Goal: Check status: Check status

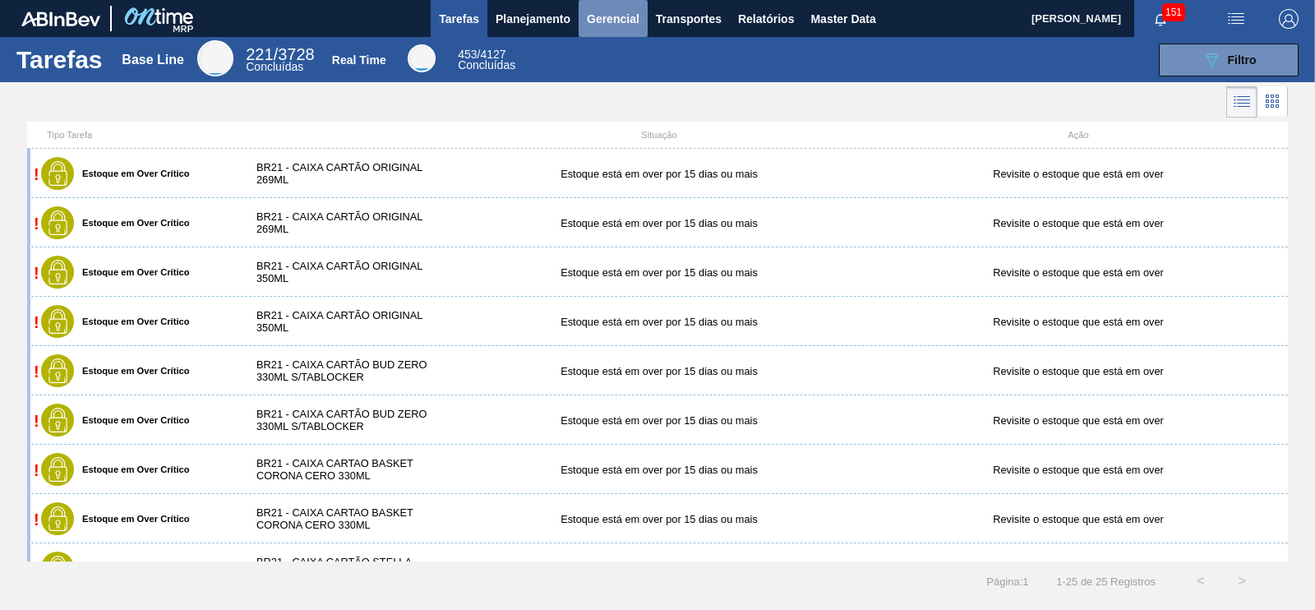
click at [596, 20] on span "Gerencial" at bounding box center [613, 19] width 53 height 20
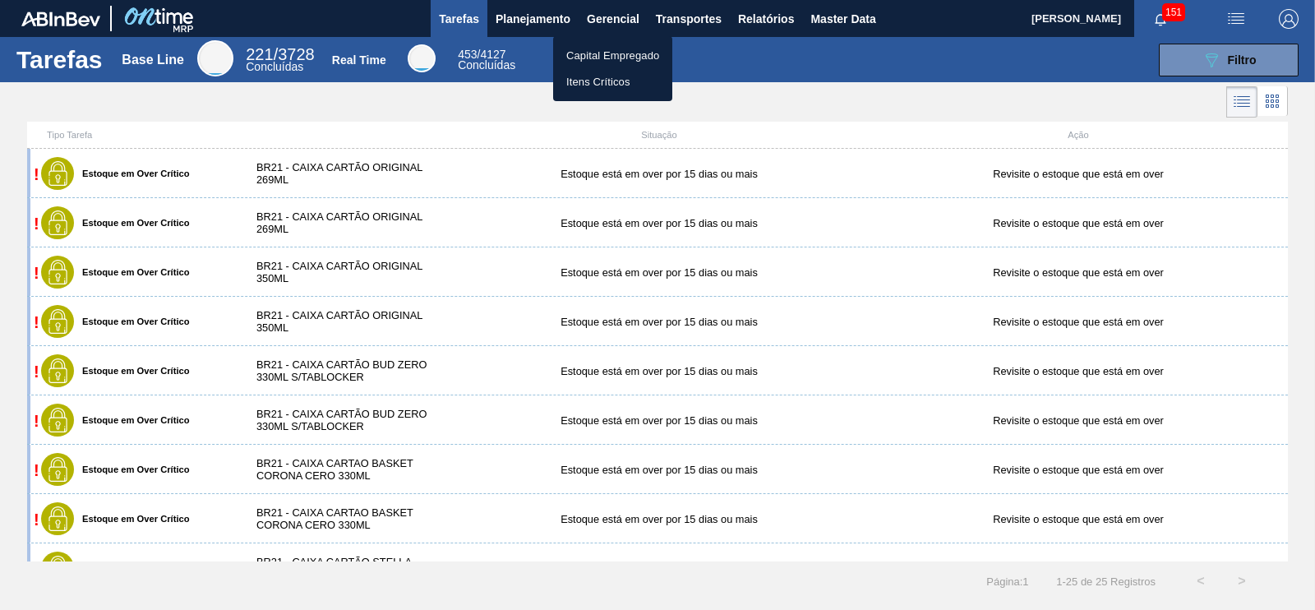
click at [537, 21] on div at bounding box center [657, 305] width 1315 height 610
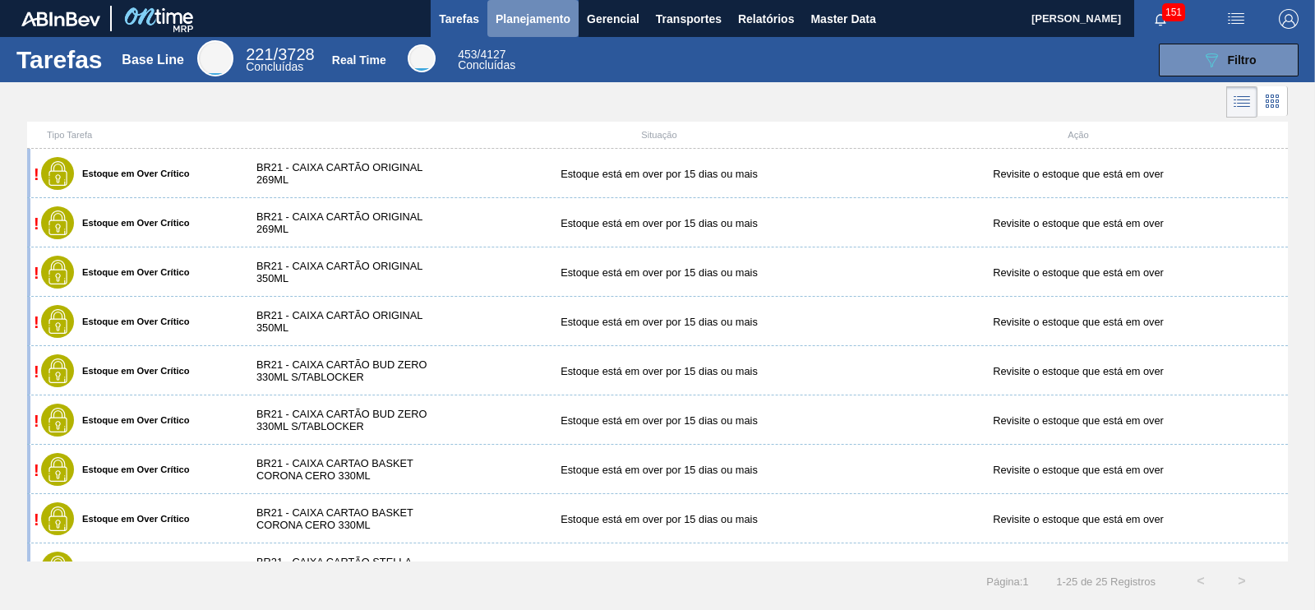
click at [535, 20] on span "Planejamento" at bounding box center [533, 19] width 75 height 20
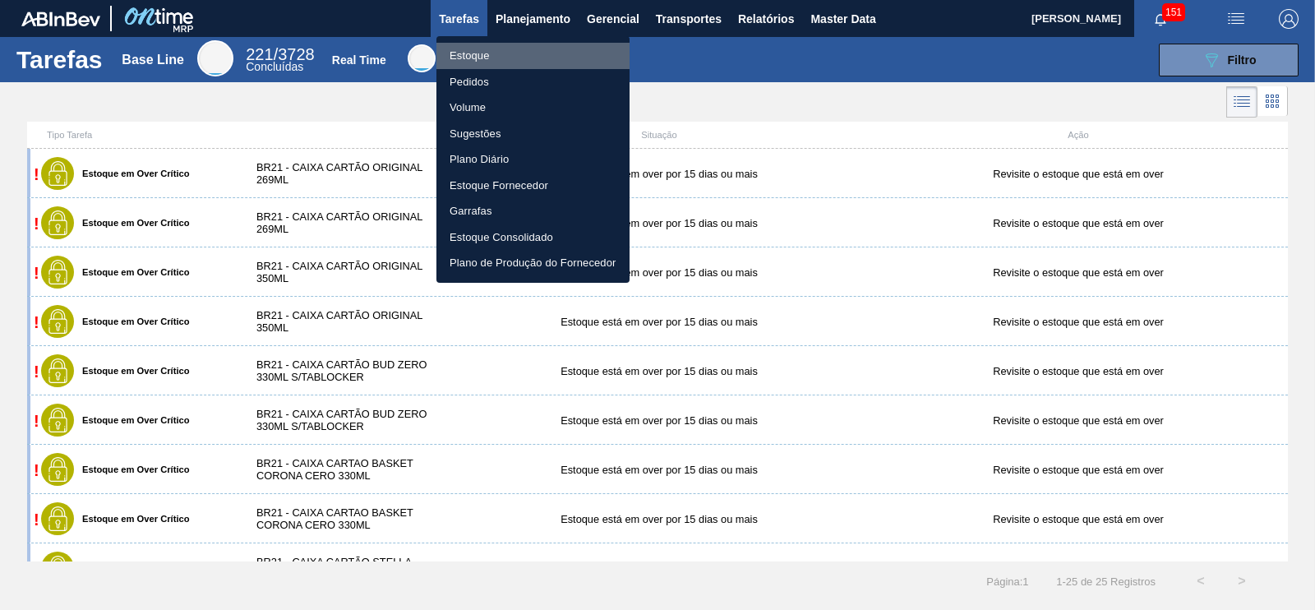
click at [459, 67] on li "Estoque" at bounding box center [533, 56] width 193 height 26
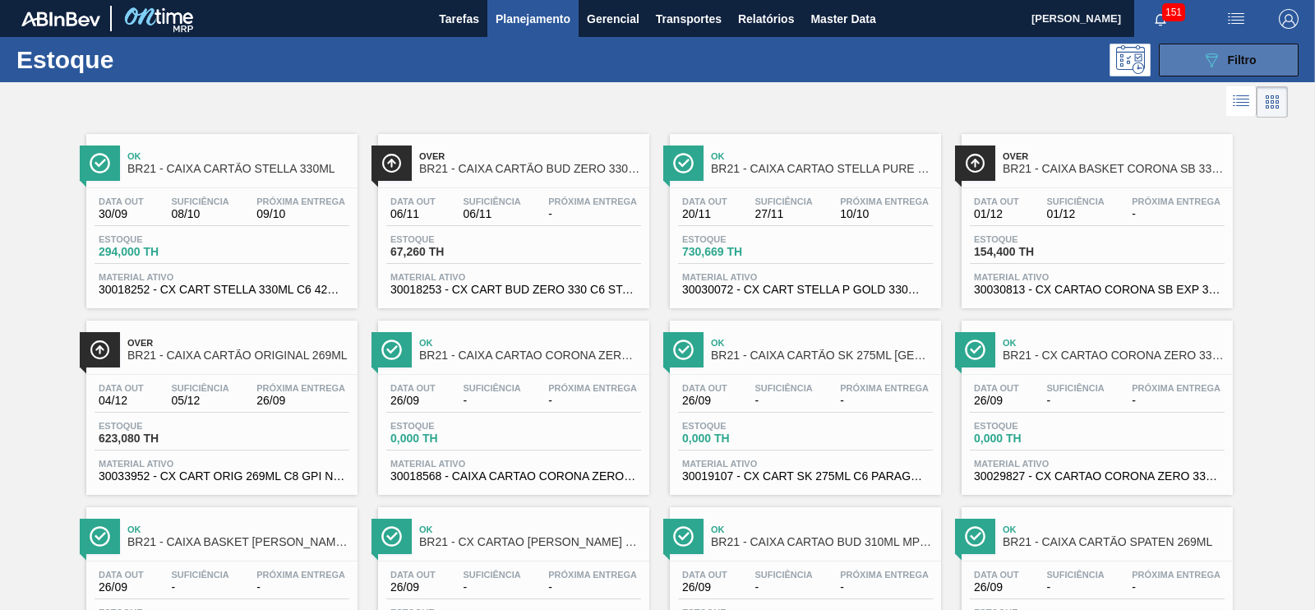
click at [1228, 63] on span "Filtro" at bounding box center [1242, 59] width 29 height 13
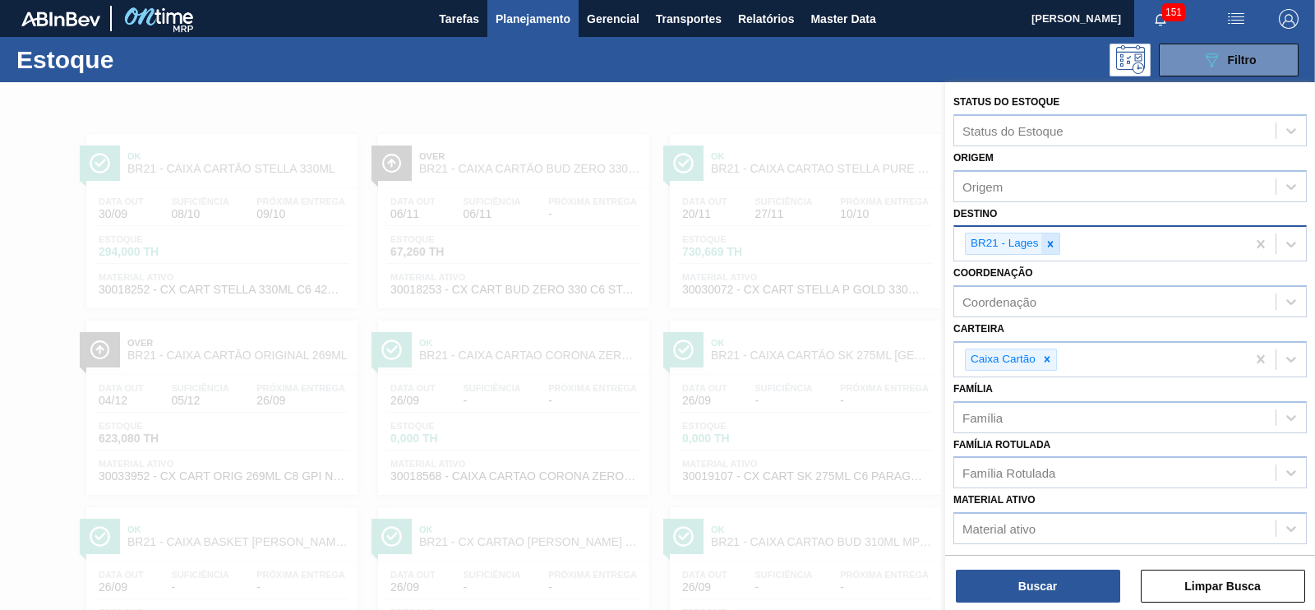
click at [1050, 239] on icon at bounding box center [1051, 244] width 12 height 12
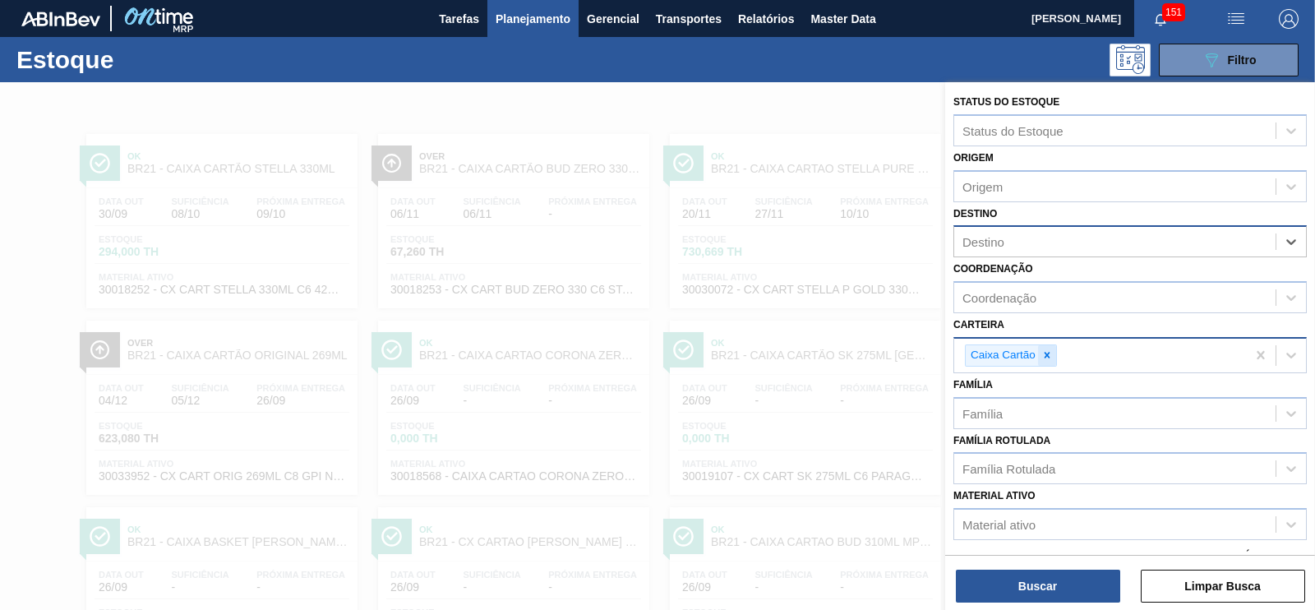
click at [1051, 351] on icon at bounding box center [1048, 355] width 12 height 12
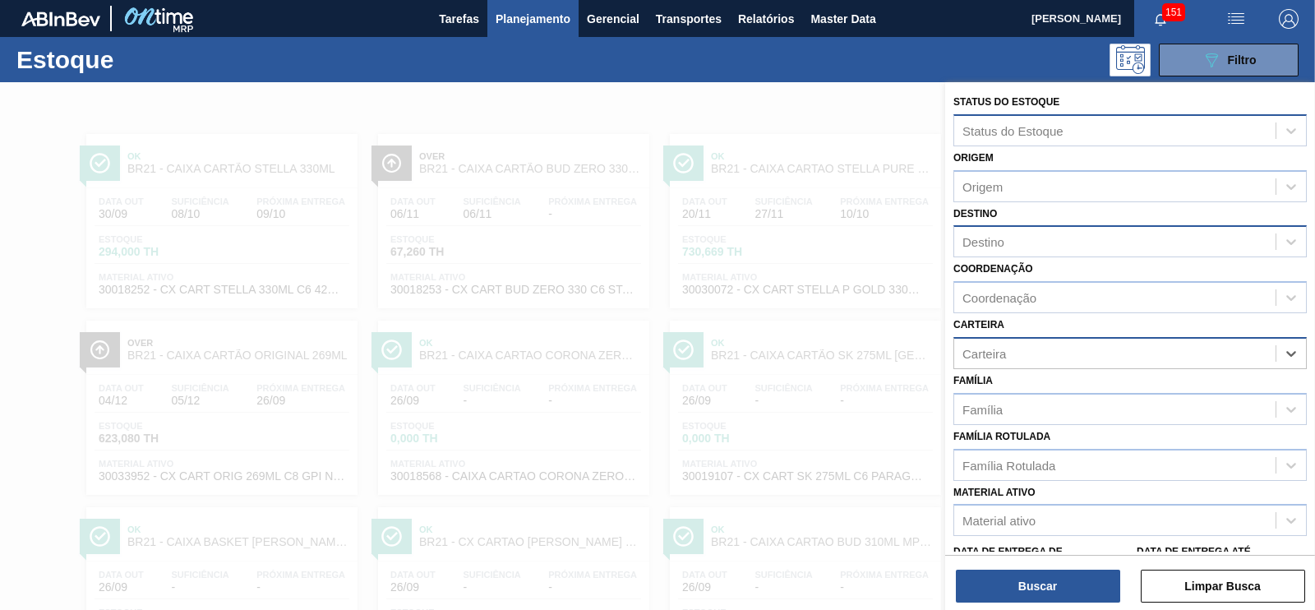
click at [982, 131] on div "Status do Estoque" at bounding box center [1013, 130] width 101 height 14
click at [876, 122] on div at bounding box center [657, 387] width 1315 height 610
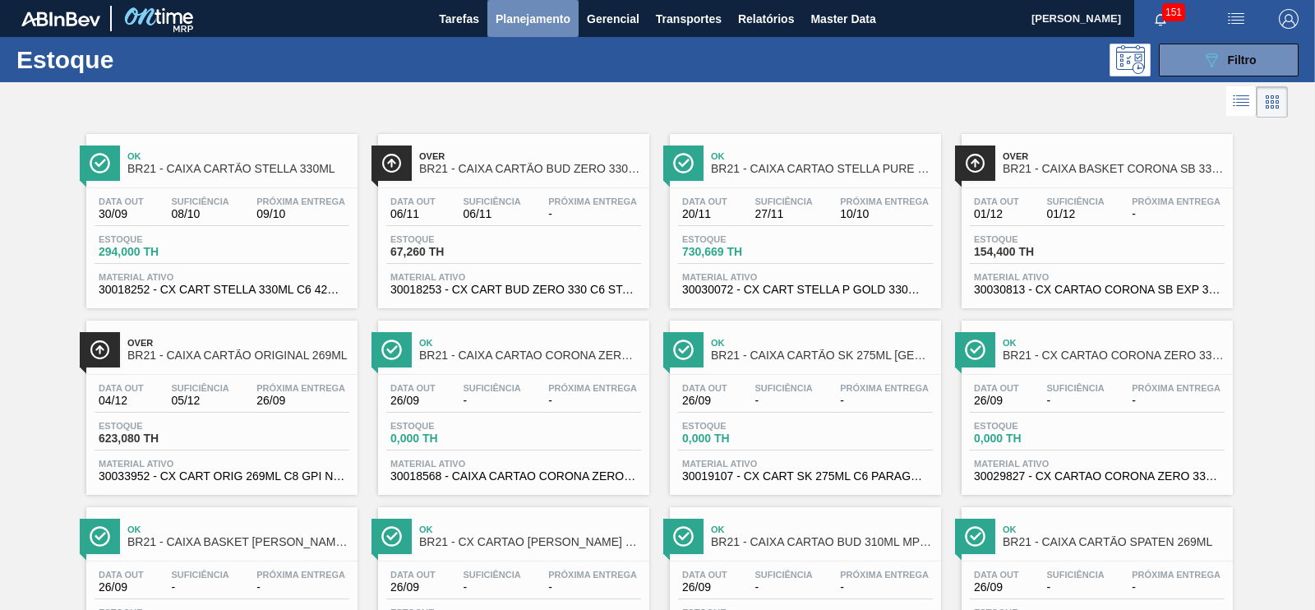
click at [523, 34] on button "Planejamento" at bounding box center [532, 18] width 91 height 37
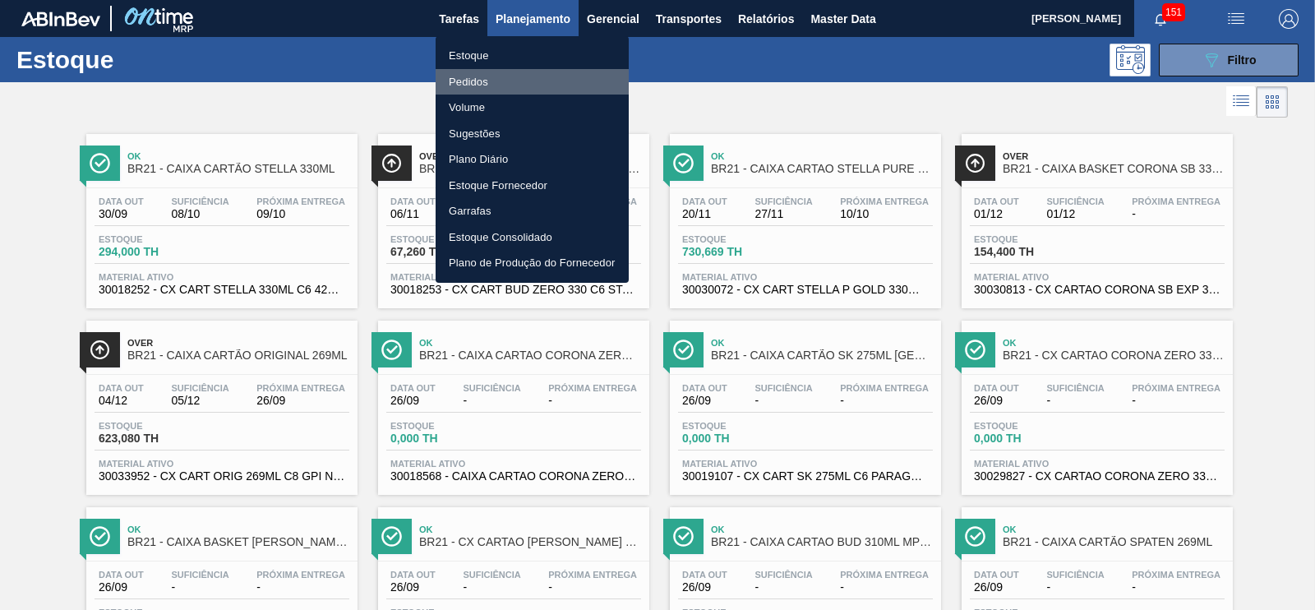
click at [474, 77] on li "Pedidos" at bounding box center [532, 82] width 193 height 26
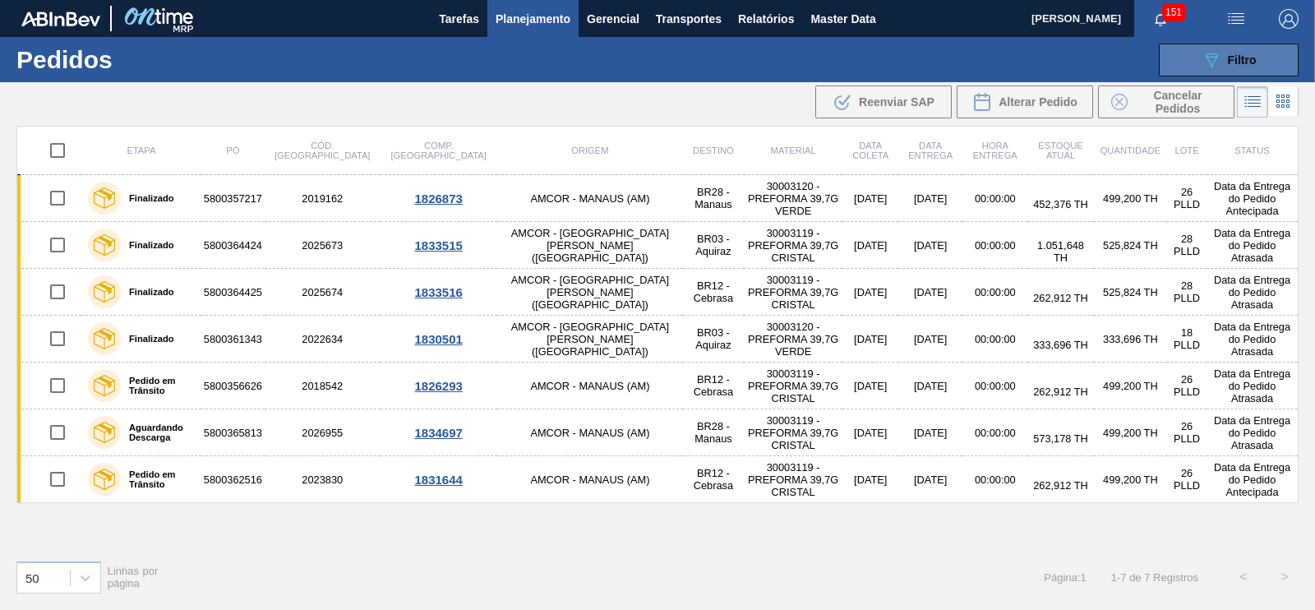
click at [1204, 61] on icon "089F7B8B-B2A5-4AFE-B5C0-19BA573D28AC" at bounding box center [1212, 60] width 20 height 20
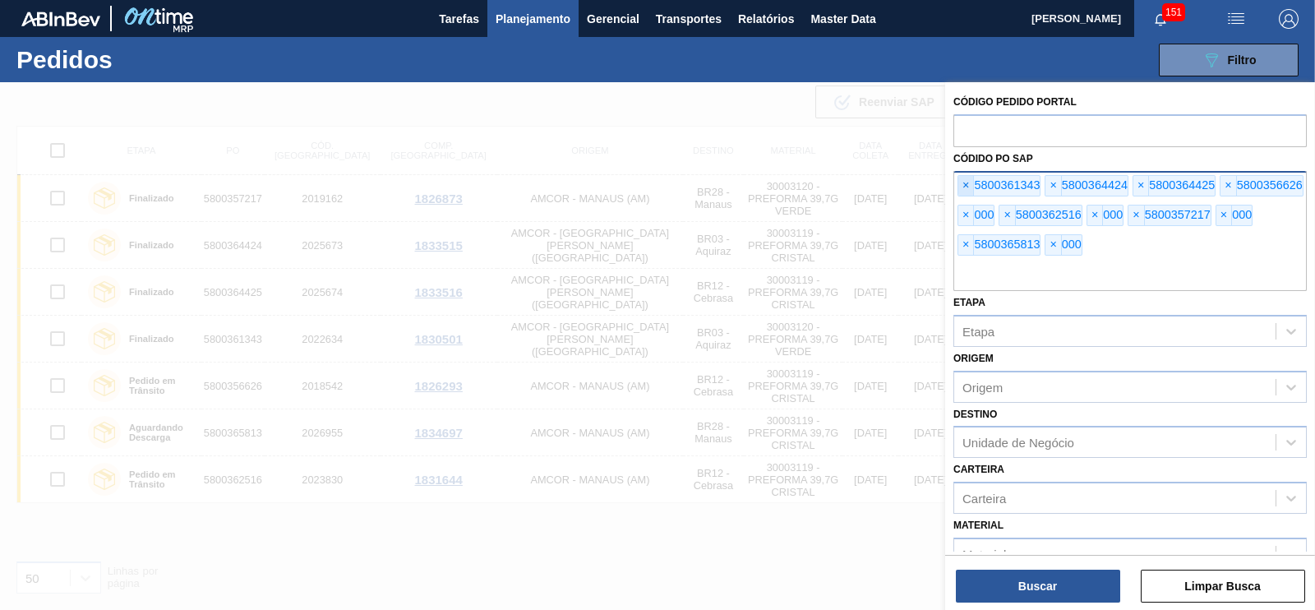
click at [959, 184] on span "×" at bounding box center [967, 186] width 16 height 20
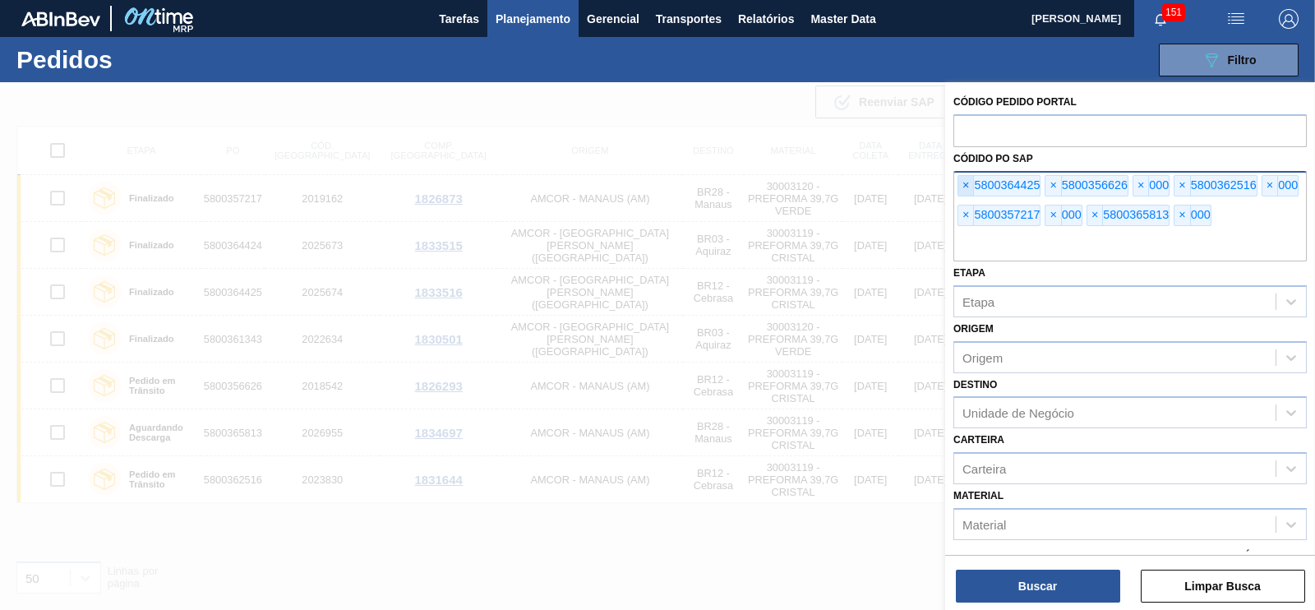
click at [966, 184] on span "×" at bounding box center [967, 186] width 16 height 20
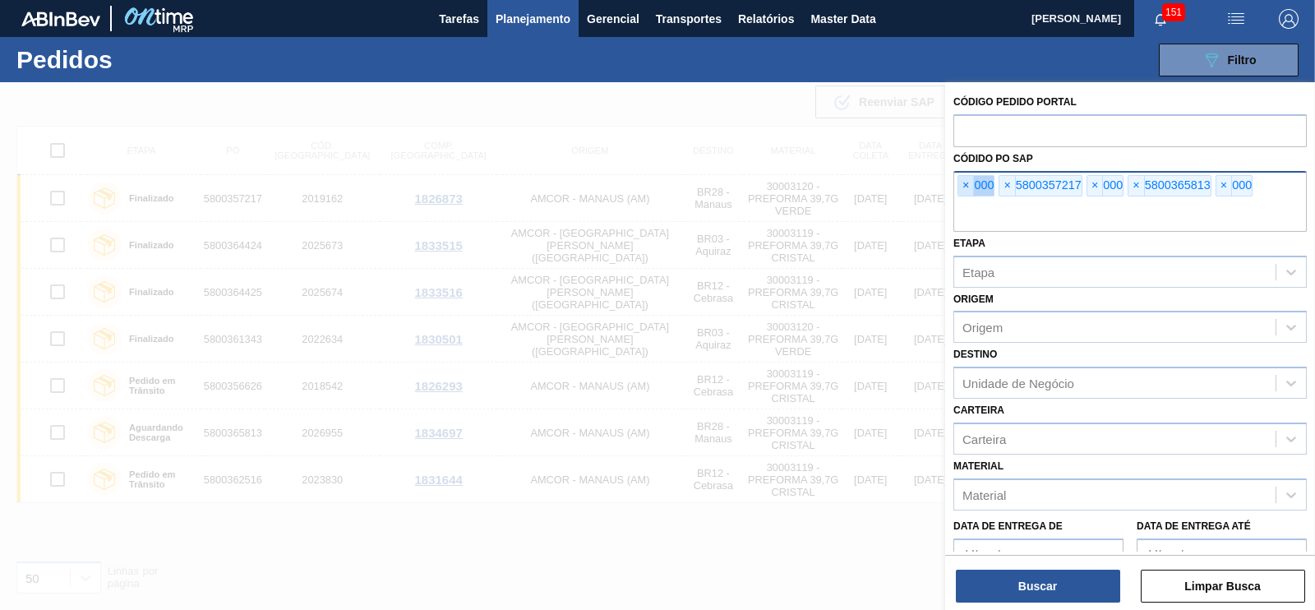
click at [966, 184] on span "×" at bounding box center [967, 186] width 16 height 20
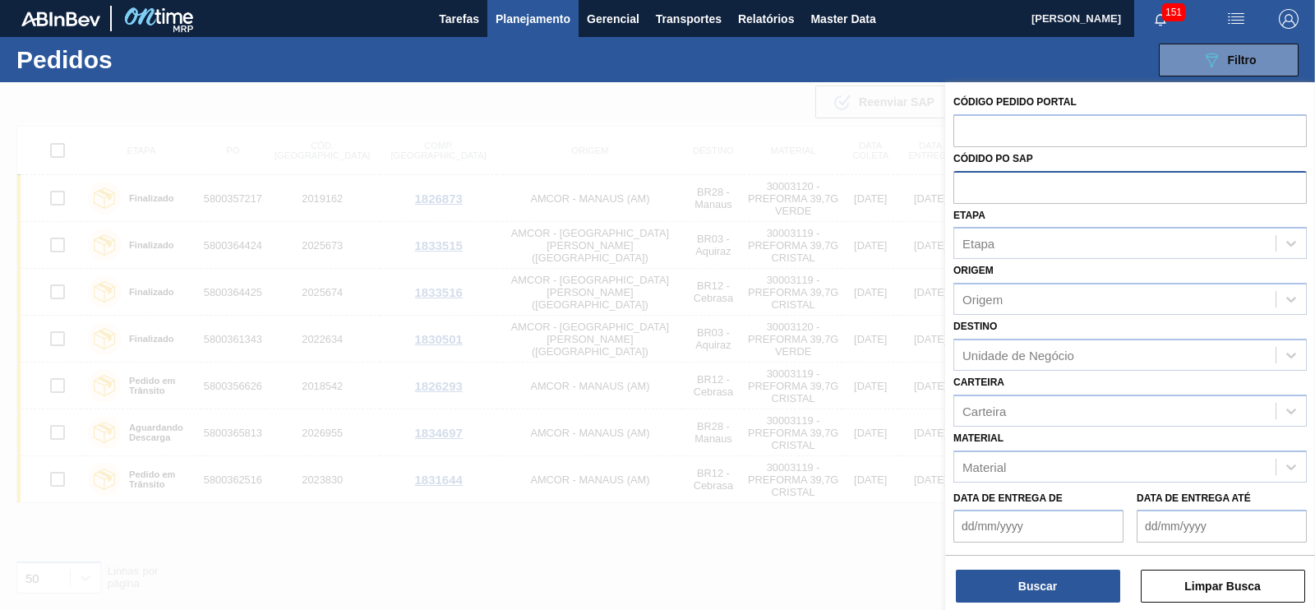
paste input "text"
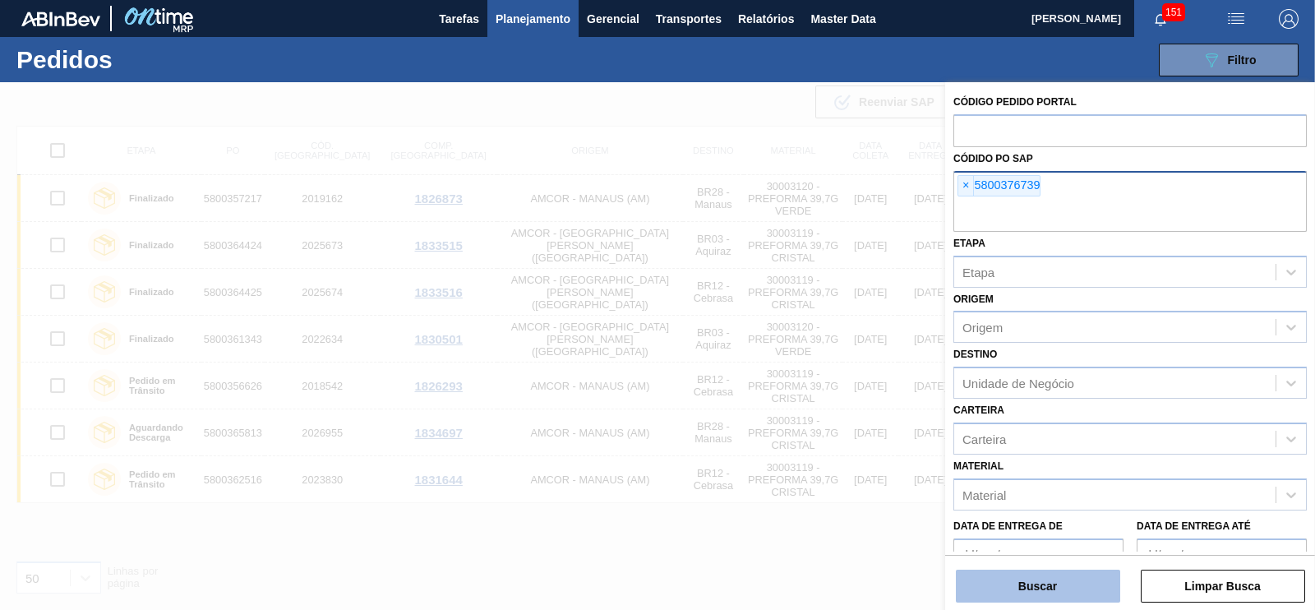
click at [1032, 582] on button "Buscar" at bounding box center [1038, 586] width 164 height 33
